Goal: Task Accomplishment & Management: Complete application form

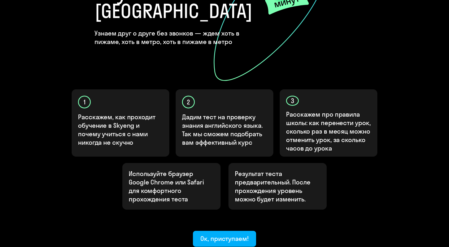
scroll to position [106, 0]
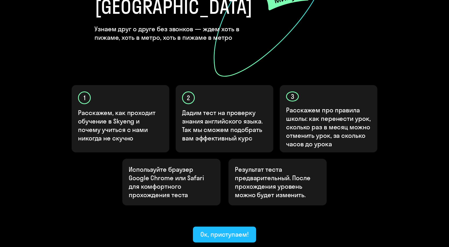
click at [224, 227] on button "Ок, приступаем!" at bounding box center [224, 235] width 63 height 16
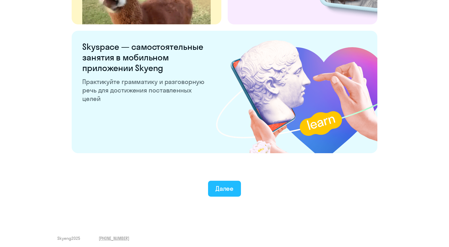
scroll to position [982, 0]
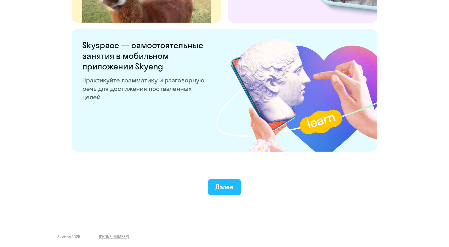
click at [229, 185] on div "Далее" at bounding box center [225, 187] width 18 height 8
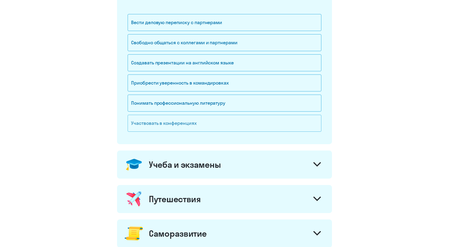
scroll to position [106, 0]
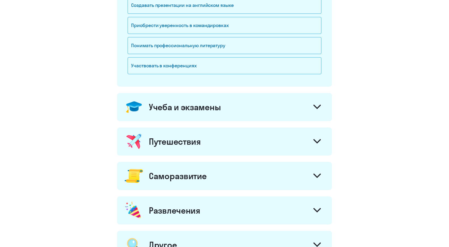
click at [246, 174] on div "Саморазвитие" at bounding box center [224, 176] width 215 height 28
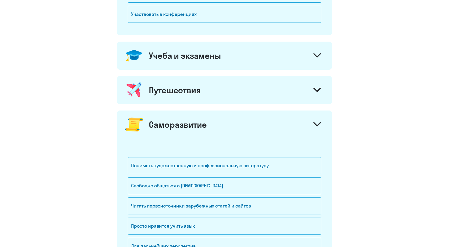
scroll to position [212, 0]
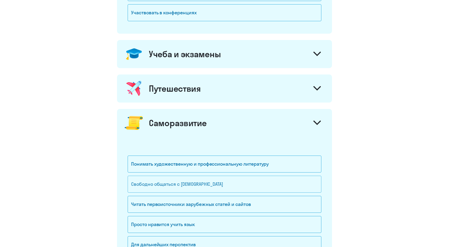
click at [235, 178] on div "Свободно общаться с [DEMOGRAPHIC_DATA]" at bounding box center [225, 184] width 194 height 17
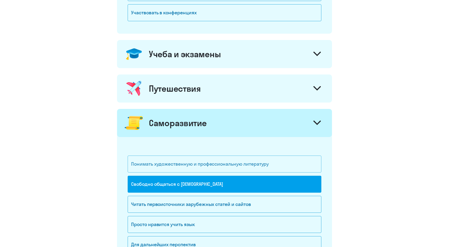
click at [240, 166] on div "Понимать художественную и профессиональную литературу" at bounding box center [225, 164] width 194 height 17
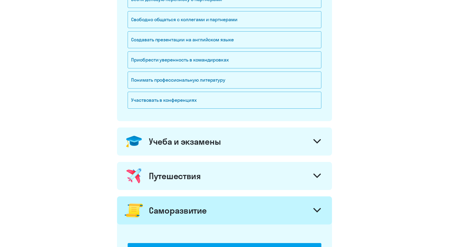
scroll to position [80, 0]
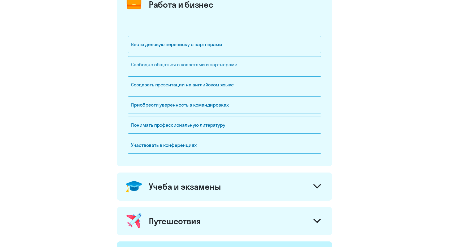
click at [233, 61] on div "Свободно общаться с коллегами и партнерами" at bounding box center [225, 64] width 194 height 17
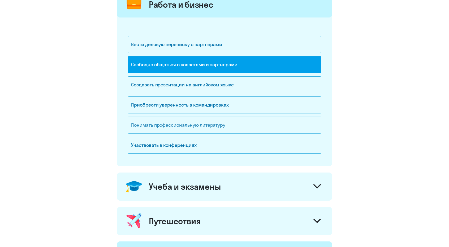
click at [238, 127] on div "Понимать профессиональную литературу" at bounding box center [225, 125] width 194 height 17
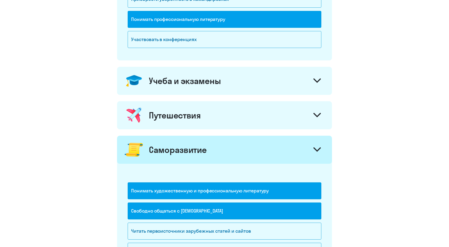
scroll to position [186, 0]
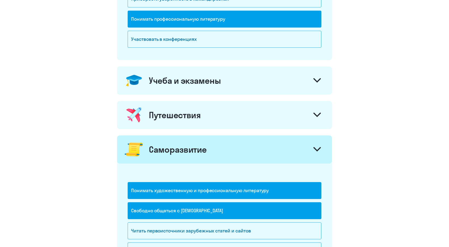
click at [236, 79] on div "Учеба и экзамены" at bounding box center [224, 81] width 215 height 28
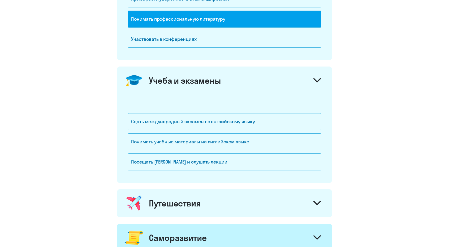
click at [236, 79] on div "Учеба и экзамены" at bounding box center [224, 81] width 215 height 28
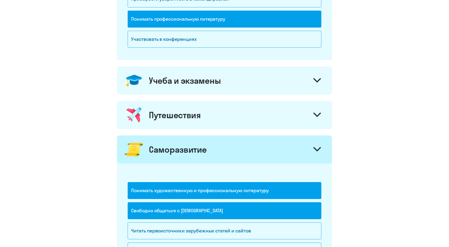
click at [224, 105] on div "Путешествия" at bounding box center [224, 115] width 215 height 28
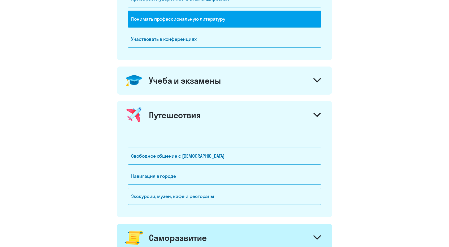
click at [224, 105] on div "Путешествия" at bounding box center [224, 115] width 215 height 28
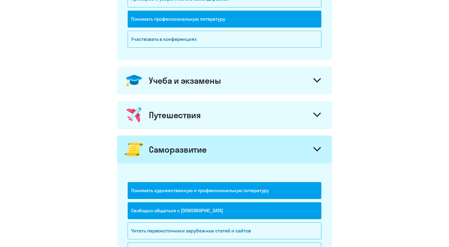
click at [224, 105] on div "Путешествия" at bounding box center [224, 115] width 215 height 28
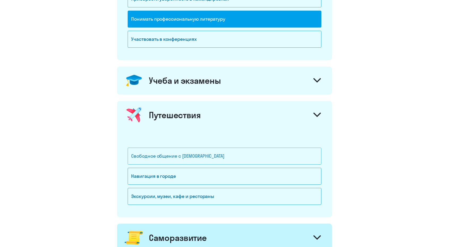
click at [243, 155] on div "Свободное общение с [DEMOGRAPHIC_DATA]" at bounding box center [225, 156] width 194 height 17
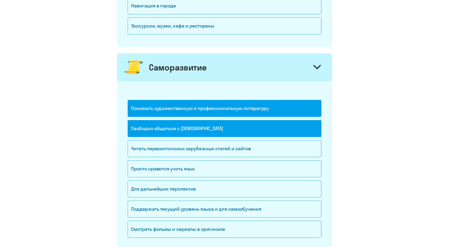
scroll to position [372, 0]
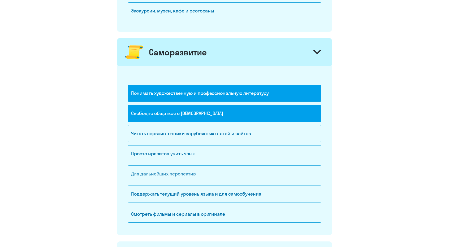
click at [229, 169] on div "Для дальнейших перспектив" at bounding box center [225, 174] width 194 height 17
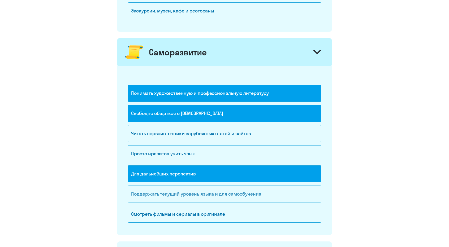
click at [227, 186] on div "Поддержать текущий уровень языка и для cамообучения" at bounding box center [225, 194] width 194 height 17
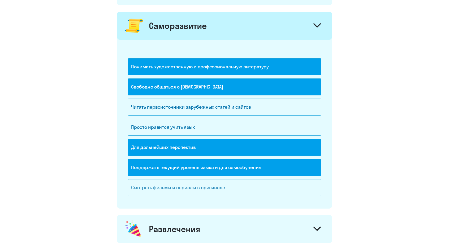
click at [235, 181] on div "Смотреть фильмы и сериалы в оригинале" at bounding box center [225, 187] width 194 height 17
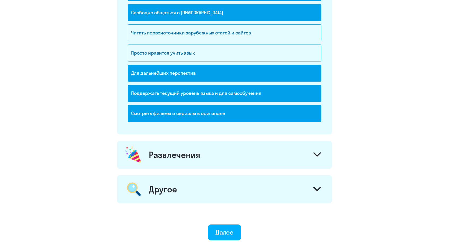
scroll to position [478, 0]
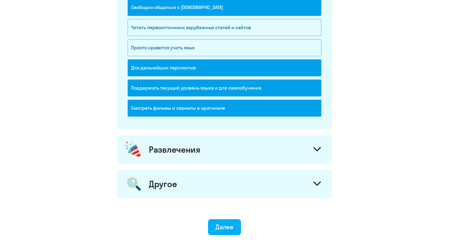
click at [232, 147] on div "Развлечения" at bounding box center [224, 150] width 215 height 28
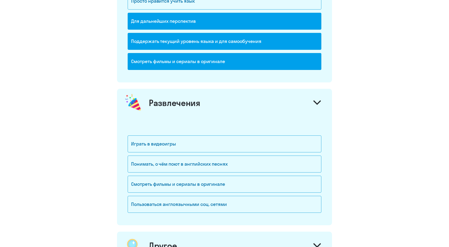
scroll to position [531, 0]
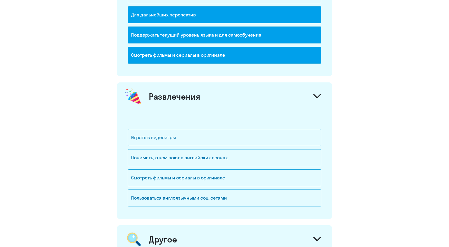
click at [231, 134] on div "Играть в видеоигры" at bounding box center [225, 137] width 194 height 17
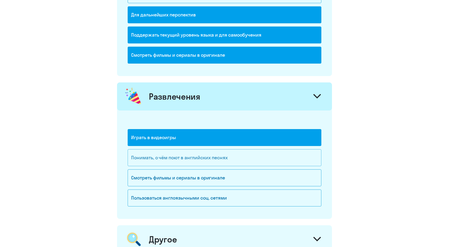
click at [236, 153] on div "Понимать, о чём поют в английских песнях" at bounding box center [225, 157] width 194 height 17
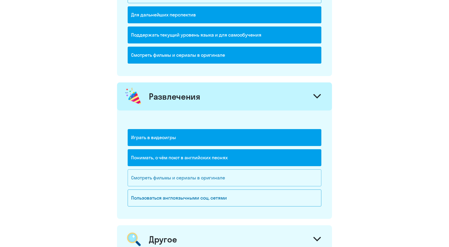
click at [238, 173] on div "Смотреть фильмы и сериалы в оригинале" at bounding box center [225, 178] width 194 height 17
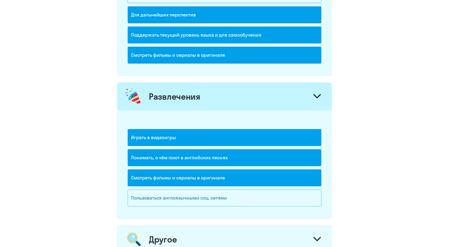
click at [242, 190] on div "Пользоваться англоязычными соц. сетями" at bounding box center [225, 198] width 194 height 17
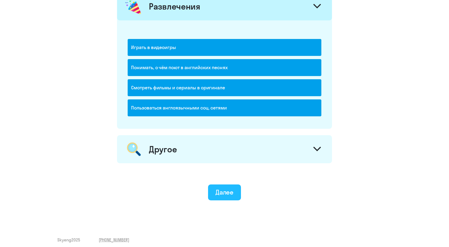
scroll to position [622, 0]
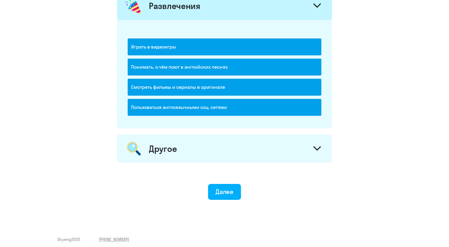
click at [238, 149] on div "Другое" at bounding box center [224, 149] width 215 height 28
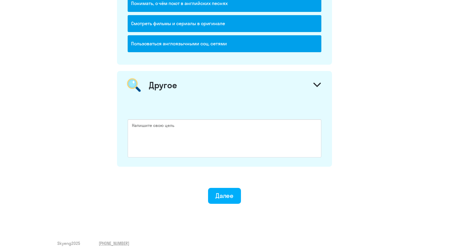
scroll to position [689, 0]
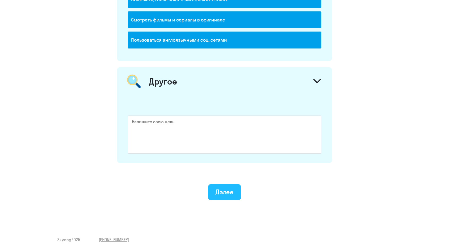
click at [227, 184] on button "Далее" at bounding box center [224, 192] width 33 height 16
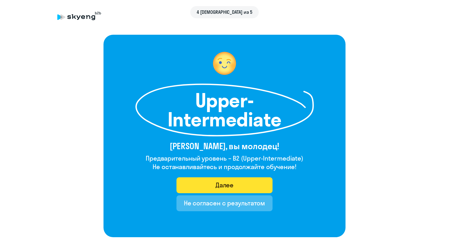
click at [234, 184] on button "Далее" at bounding box center [225, 186] width 96 height 16
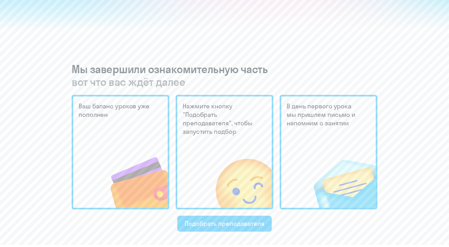
scroll to position [80, 0]
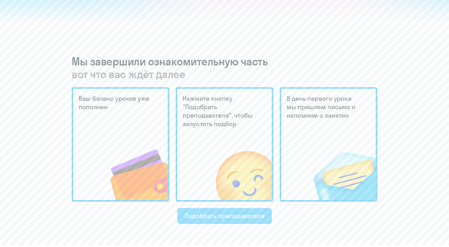
click at [249, 217] on div "Подобрать преподавателя" at bounding box center [225, 216] width 80 height 8
